Goal: Task Accomplishment & Management: Understand process/instructions

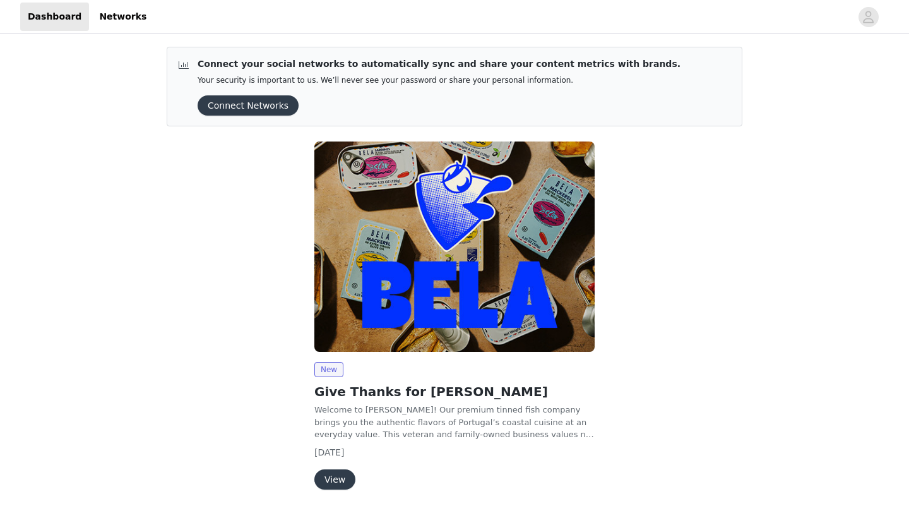
scroll to position [40, 0]
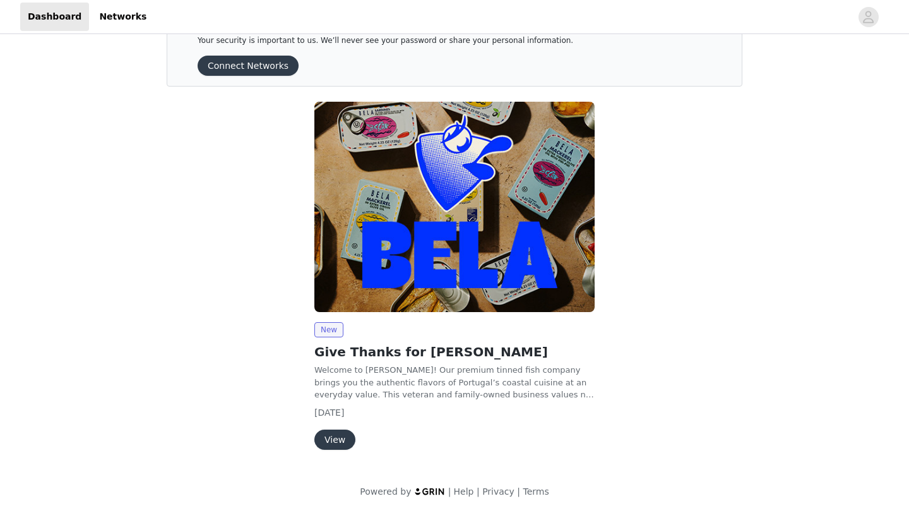
click at [337, 444] on button "View" at bounding box center [334, 439] width 41 height 20
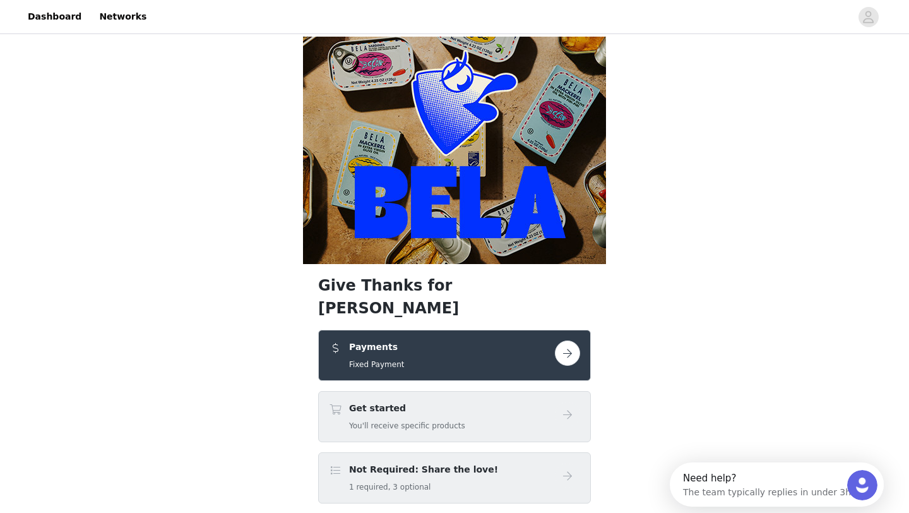
click at [569, 340] on button "button" at bounding box center [567, 352] width 25 height 25
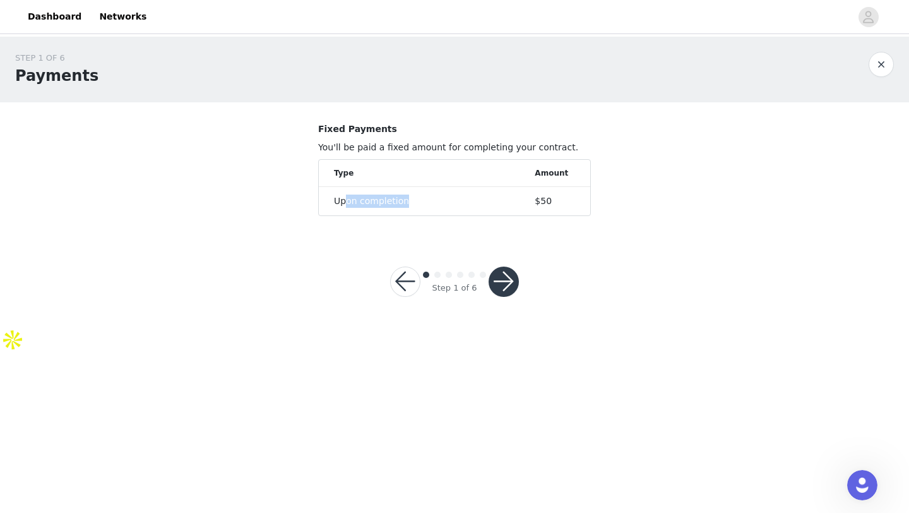
drag, startPoint x: 344, startPoint y: 198, endPoint x: 534, endPoint y: 200, distance: 190.0
click at [534, 200] on div "Upon completion" at bounding box center [434, 200] width 201 height 13
